Goal: Task Accomplishment & Management: Manage account settings

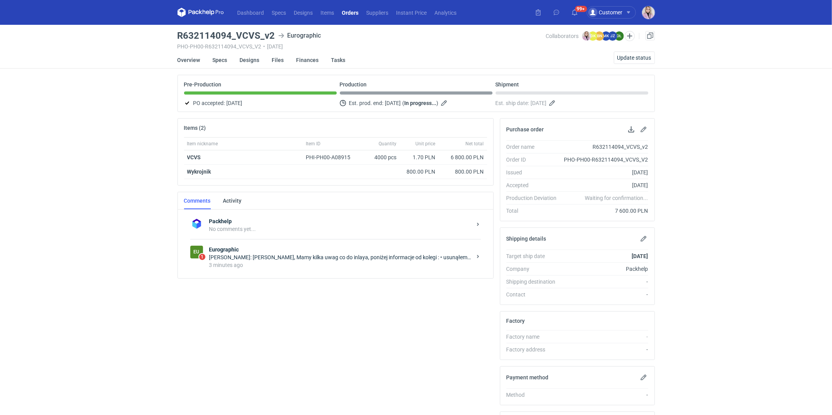
click at [260, 258] on div "Olga Łopatowicz: Pani Klaudio, Mamy kilka uwag co do inlaya, poniżej informacje…" at bounding box center [340, 257] width 262 height 8
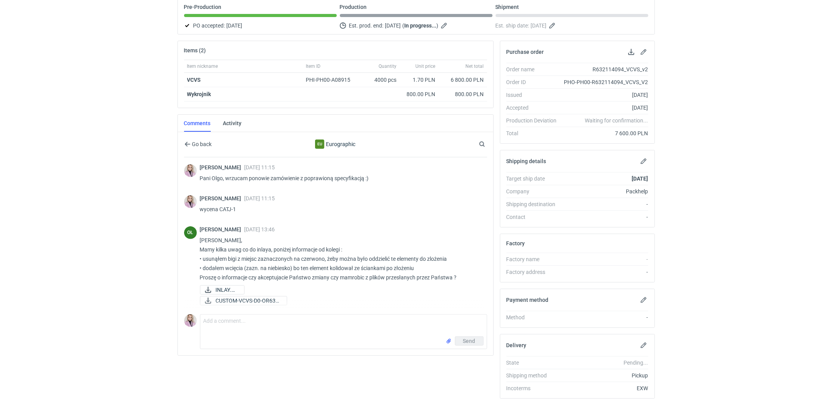
scroll to position [77, 0]
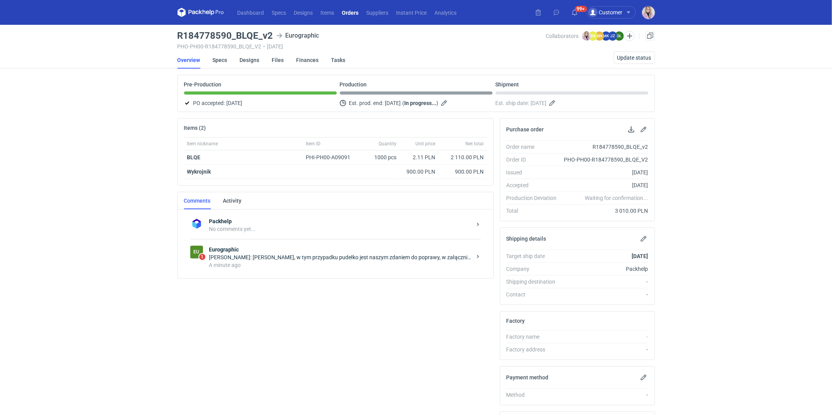
click at [289, 264] on div "A minute ago" at bounding box center [340, 265] width 262 height 8
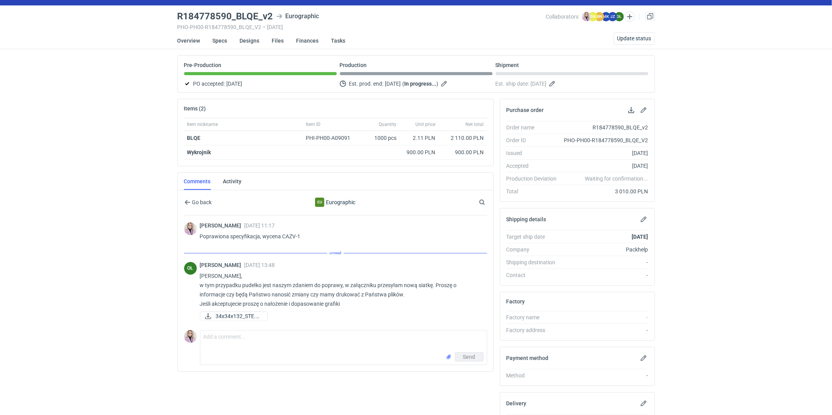
scroll to position [20, 0]
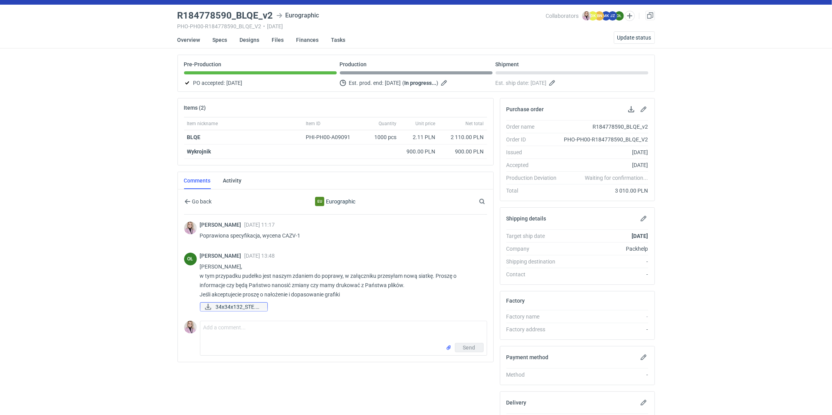
click at [240, 307] on span "34x34x132_STE.pdf" at bounding box center [238, 307] width 45 height 9
